Goal: Information Seeking & Learning: Check status

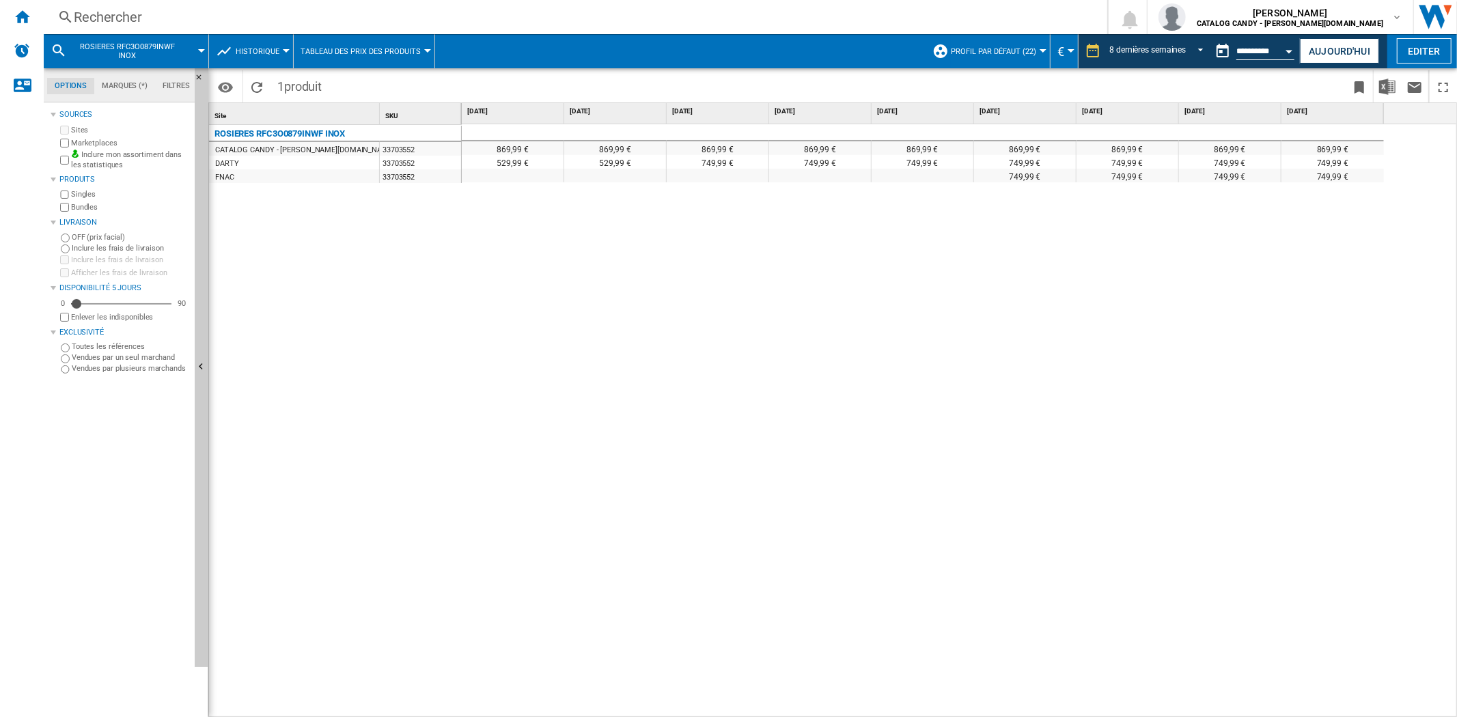
click at [83, 10] on div "Rechercher" at bounding box center [573, 17] width 998 height 19
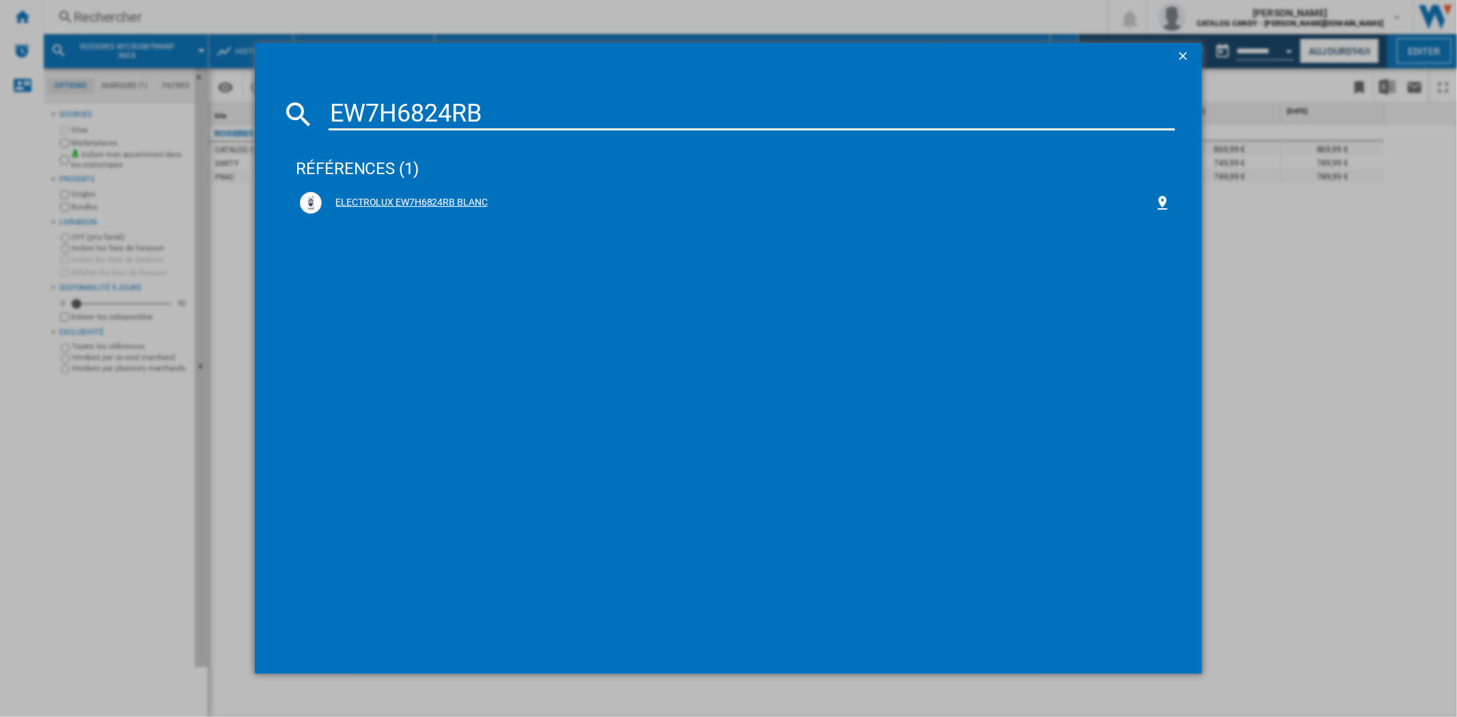
type input "EW7H6824RB"
click at [454, 198] on div "ELECTROLUX EW7H6824RB BLANC" at bounding box center [738, 203] width 832 height 14
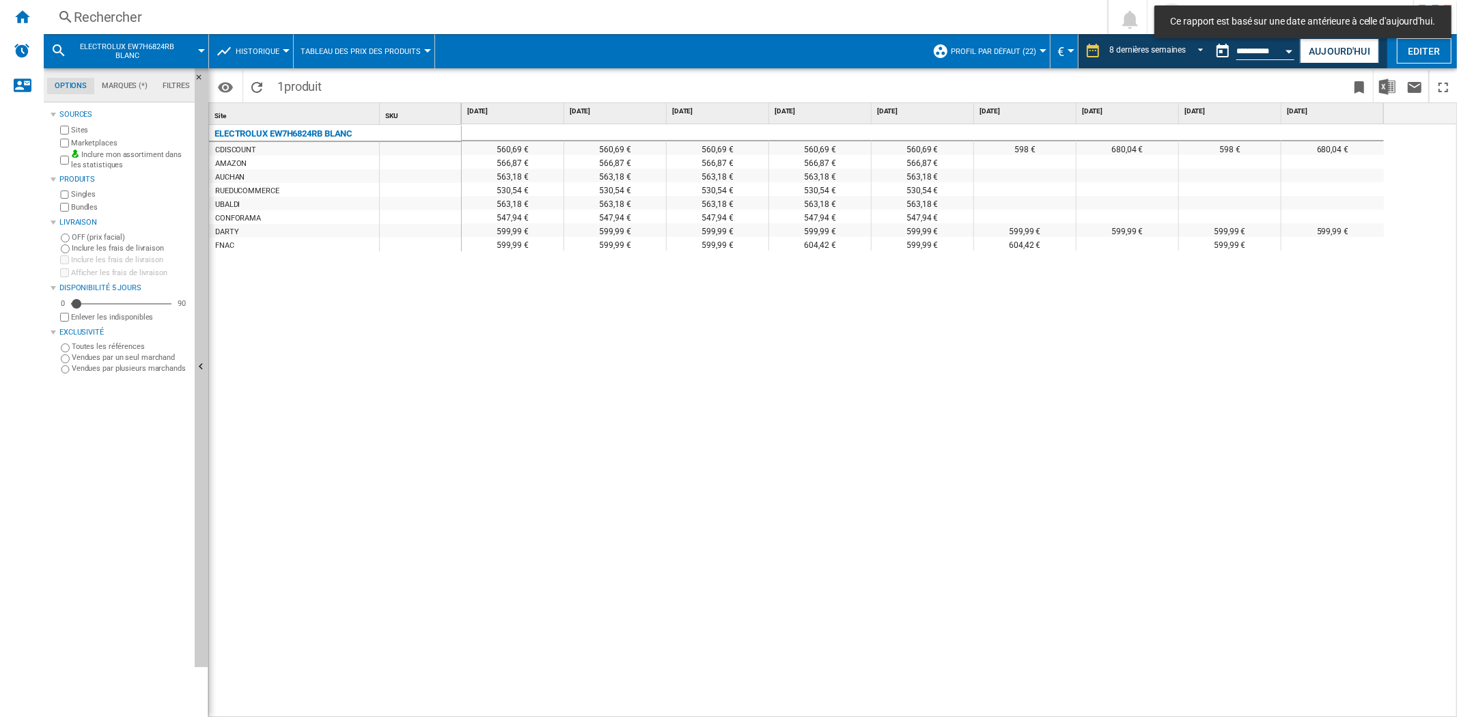
click at [318, 51] on span "Tableau des prix des produits" at bounding box center [361, 51] width 120 height 9
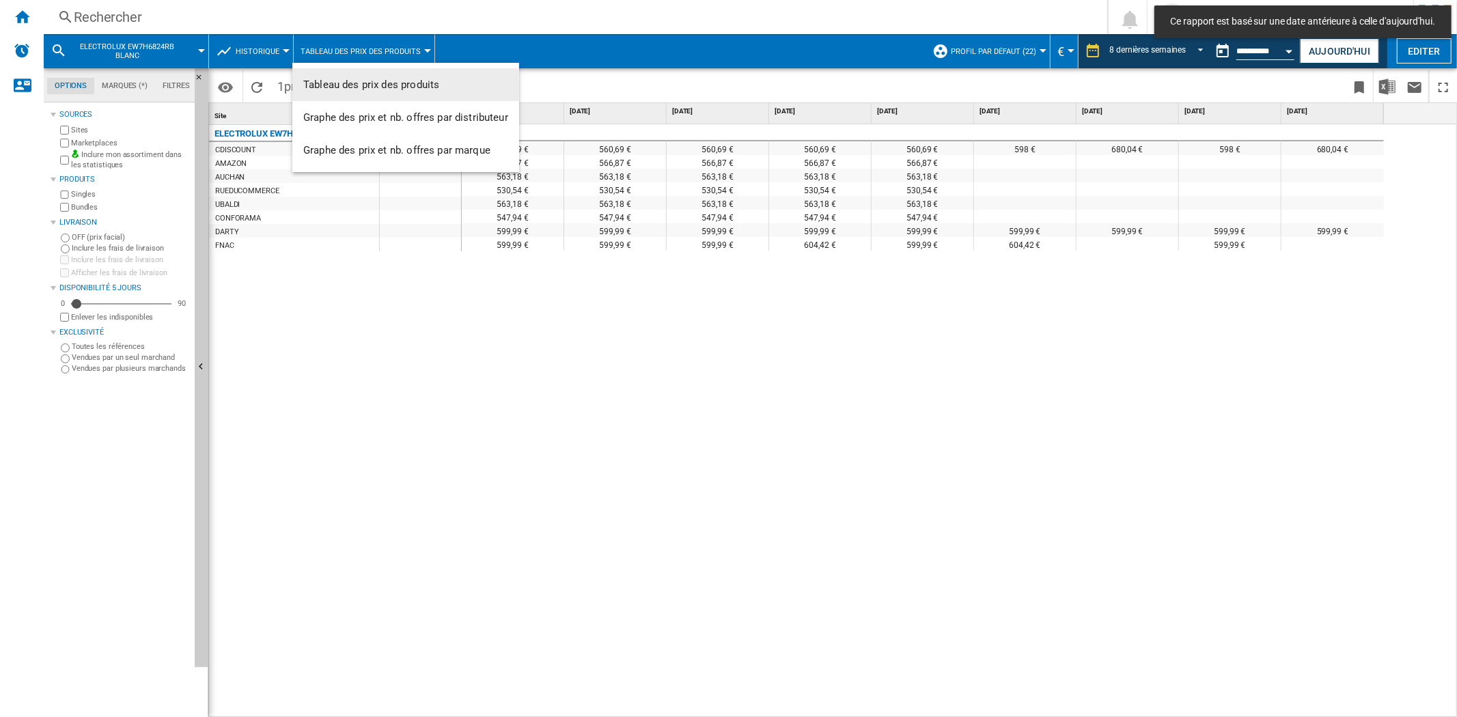
click at [277, 44] on md-backdrop at bounding box center [728, 358] width 1457 height 717
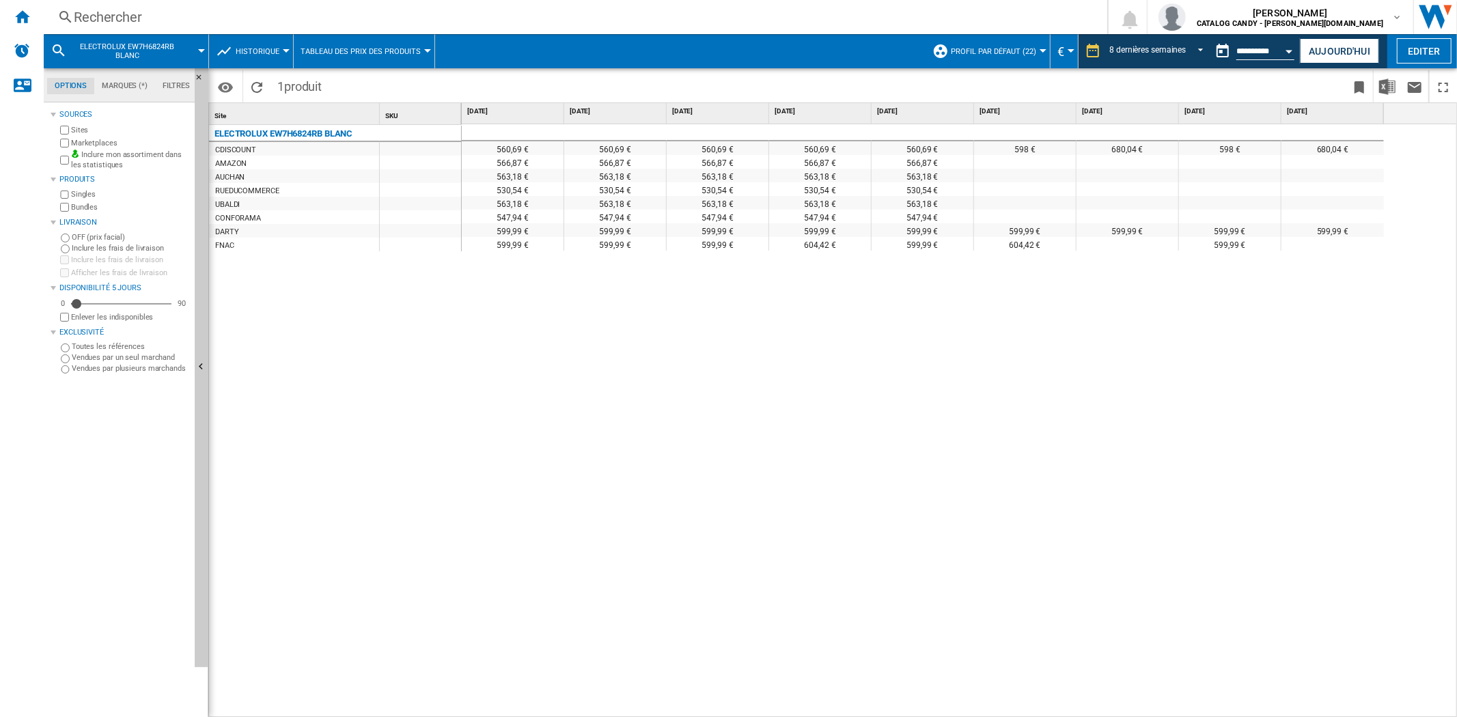
click at [274, 48] on span "Historique" at bounding box center [258, 51] width 44 height 9
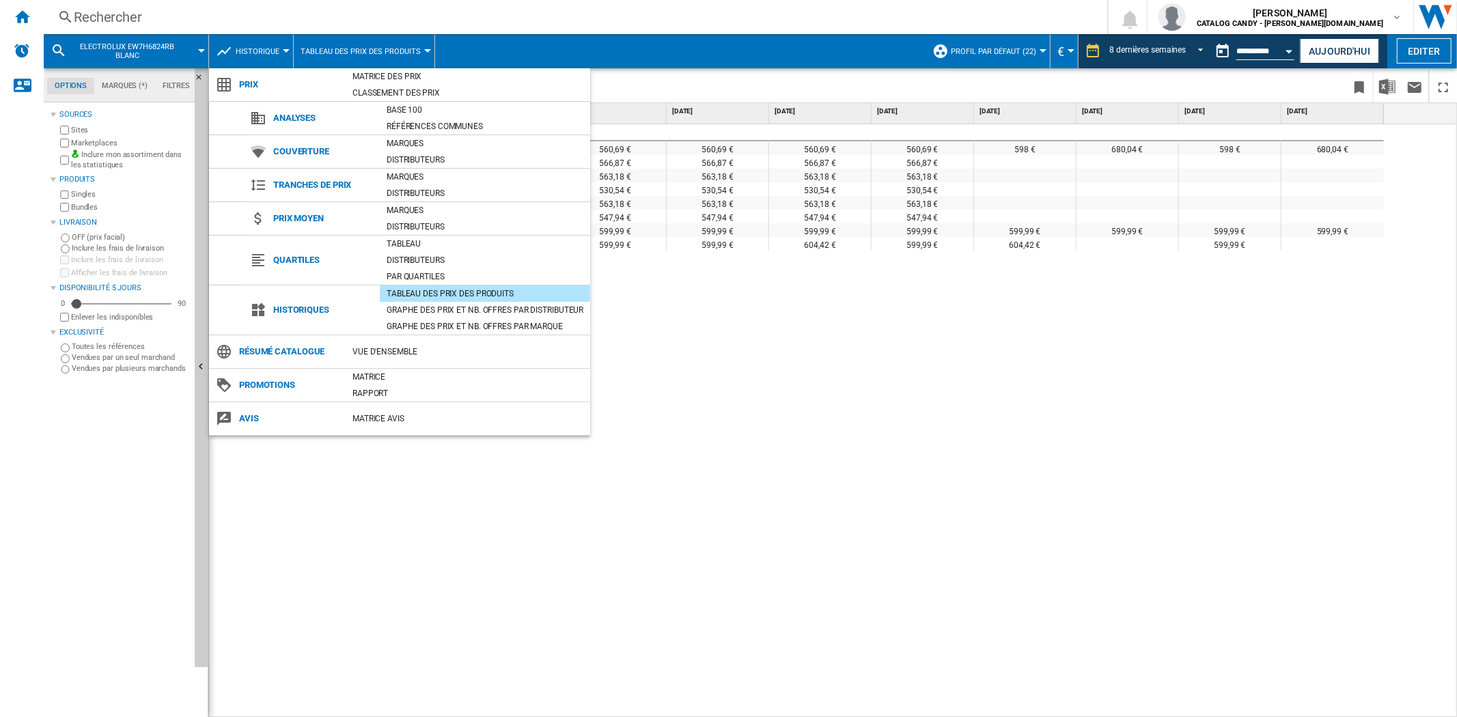
click at [910, 494] on md-backdrop at bounding box center [728, 358] width 1457 height 717
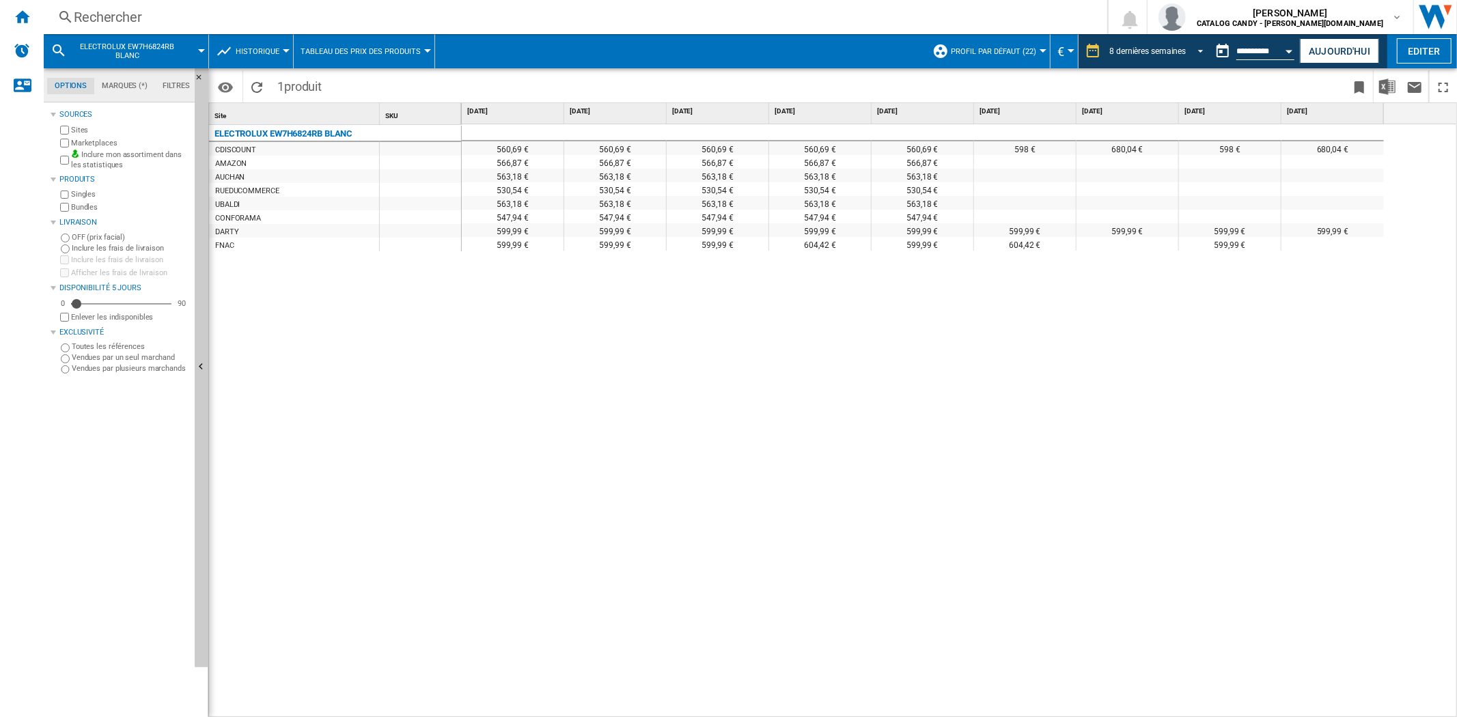
click at [1148, 48] on div "8 dernières semaines" at bounding box center [1147, 51] width 77 height 10
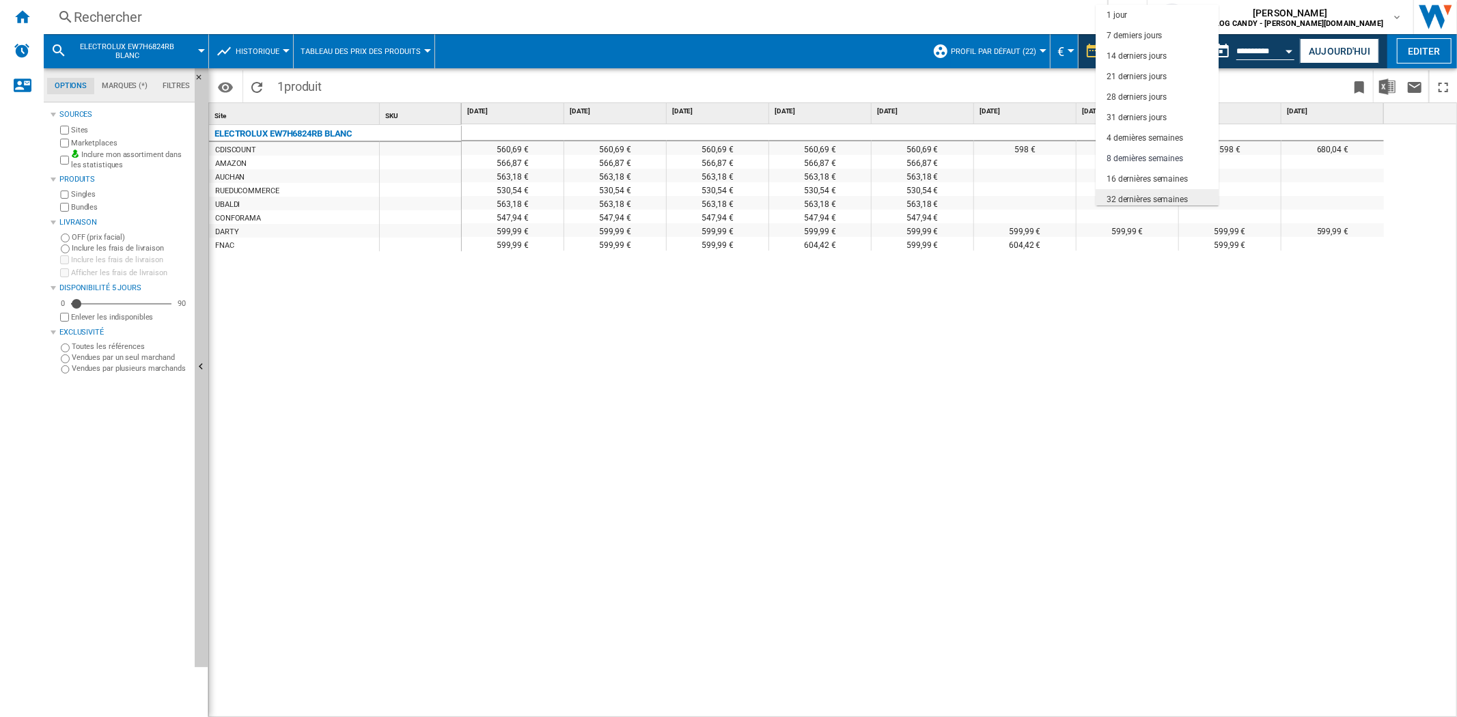
scroll to position [85, 0]
click at [1138, 137] on div "3 derniers mois" at bounding box center [1135, 135] width 56 height 12
click at [1138, 137] on body "In order to access Insight, please log out and log in again OK NEW Rechercher R…" at bounding box center [728, 358] width 1457 height 717
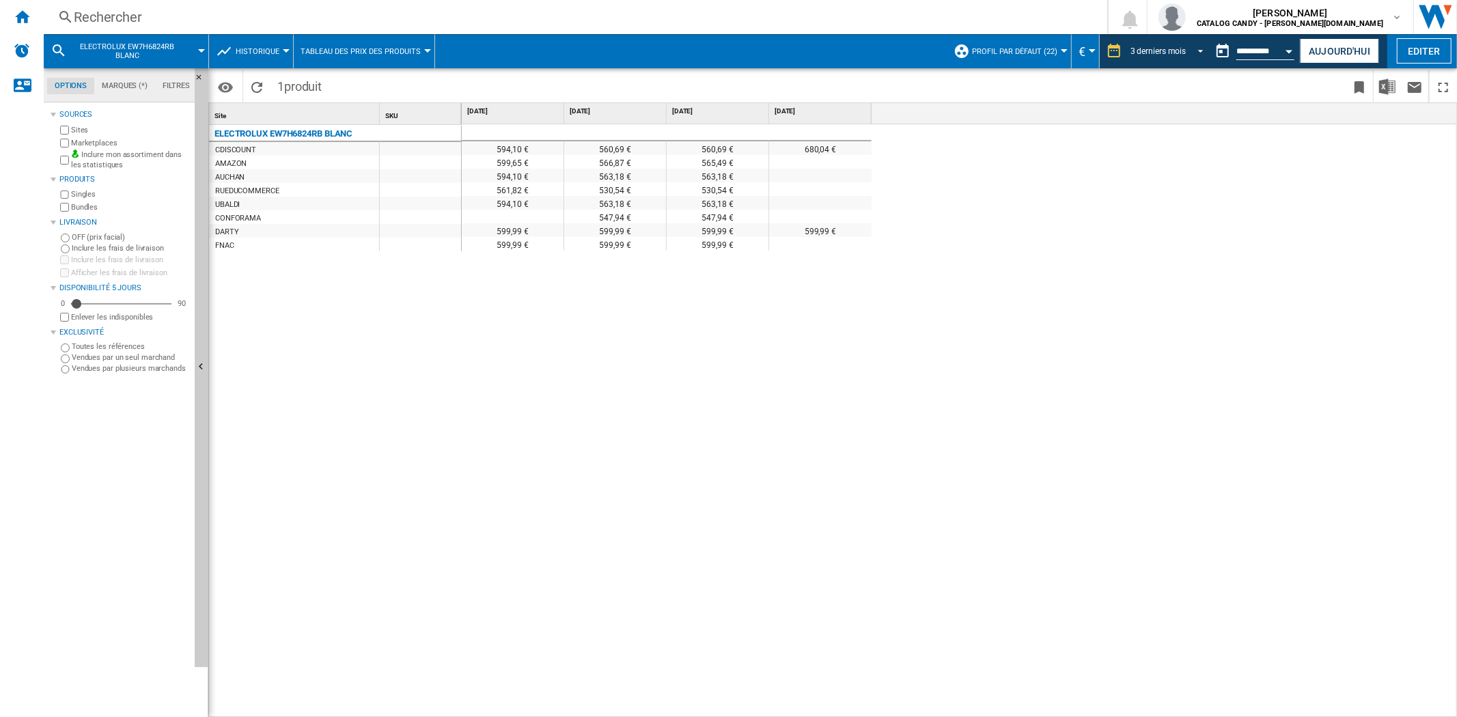
click at [1163, 48] on div "3 derniers mois" at bounding box center [1159, 51] width 56 height 10
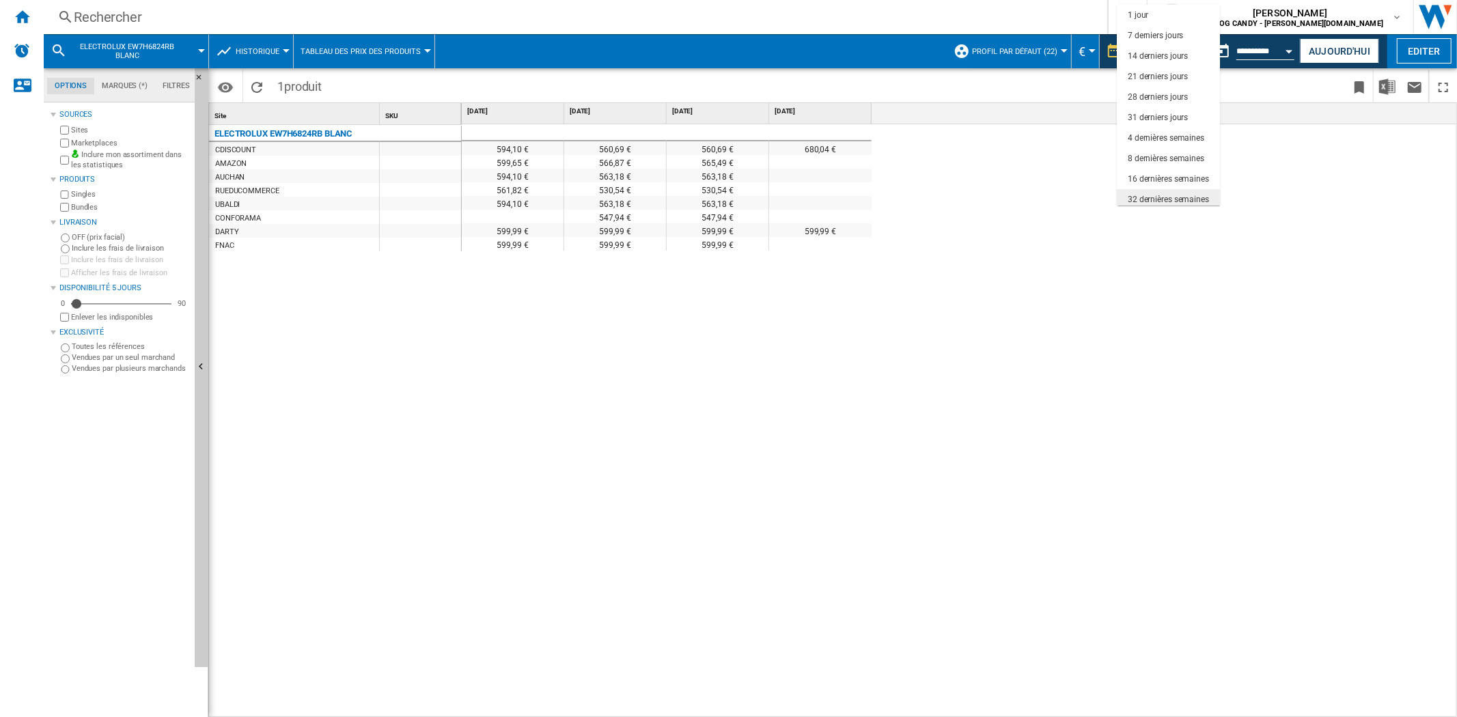
scroll to position [85, 0]
click at [1170, 154] on div "6 derniers mois" at bounding box center [1156, 156] width 56 height 12
drag, startPoint x: 1170, startPoint y: 154, endPoint x: 1159, endPoint y: 182, distance: 30.1
click at [1170, 154] on body "In order to access Insight, please log out and log in again OK NEW Rechercher R…" at bounding box center [728, 358] width 1457 height 717
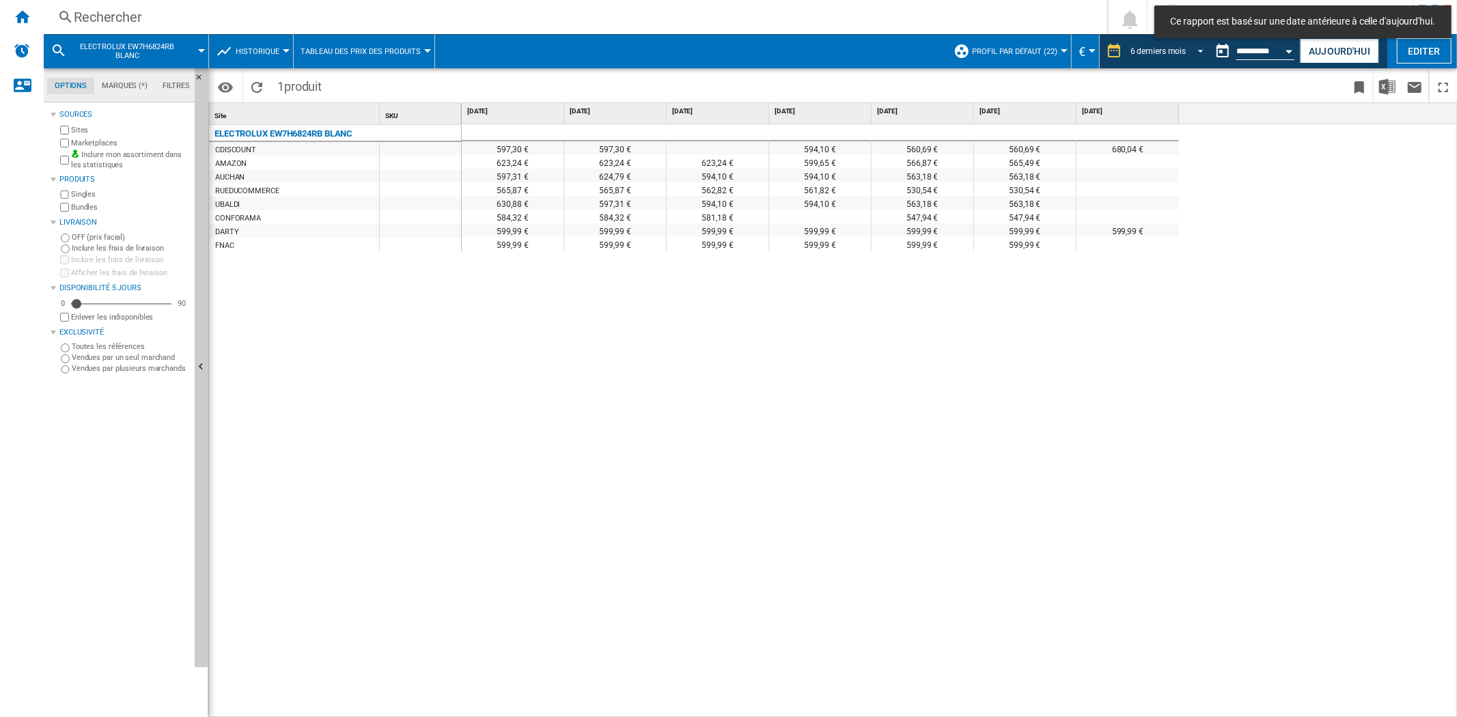
click at [1169, 51] on div "6 derniers mois" at bounding box center [1159, 51] width 56 height 10
click at [1169, 51] on body "Ce rapport est basé sur une date antérieure à celle d'aujourd'hui. In order to …" at bounding box center [728, 358] width 1457 height 717
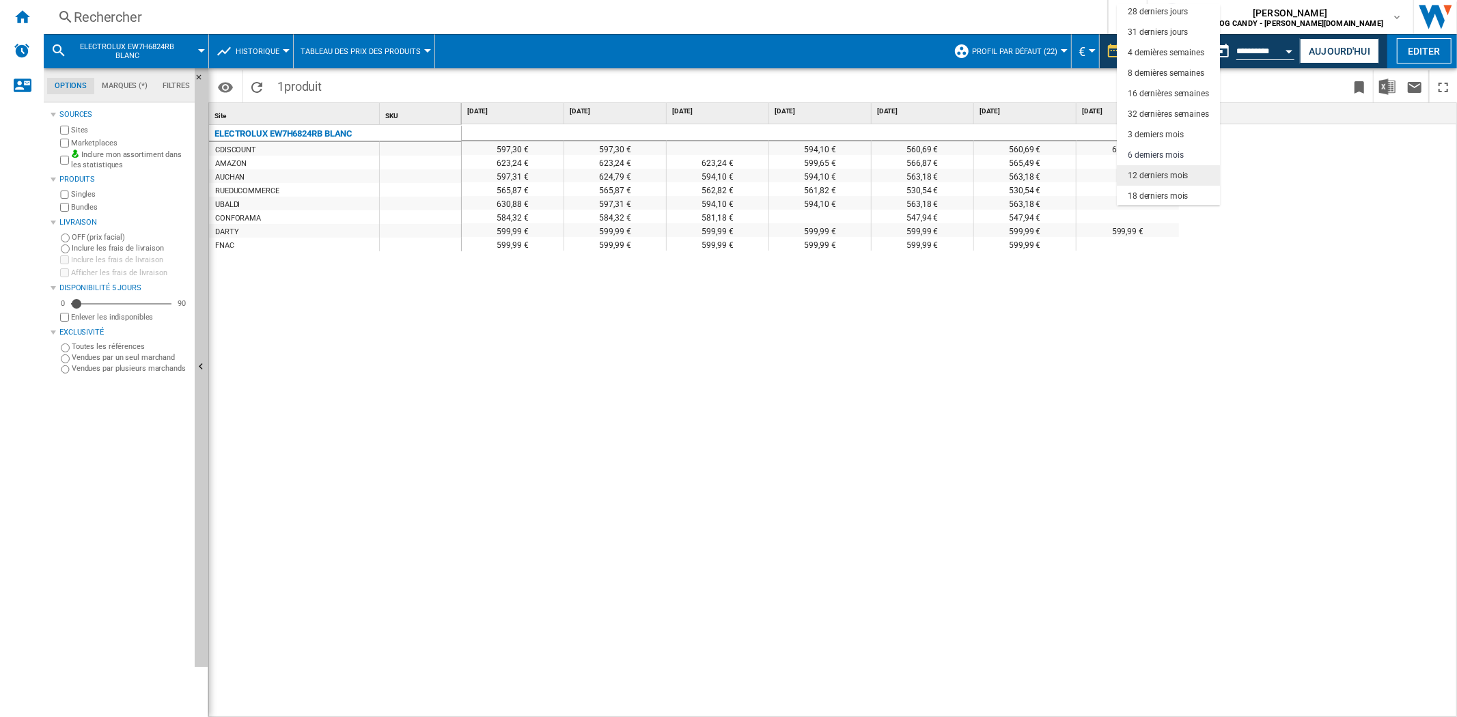
click at [1172, 176] on div "12 derniers mois" at bounding box center [1158, 176] width 60 height 12
click at [1172, 176] on body "Ce rapport est basé sur une date antérieure à celle d'aujourd'hui. In order to …" at bounding box center [728, 358] width 1457 height 717
